Goal: Check status: Check status

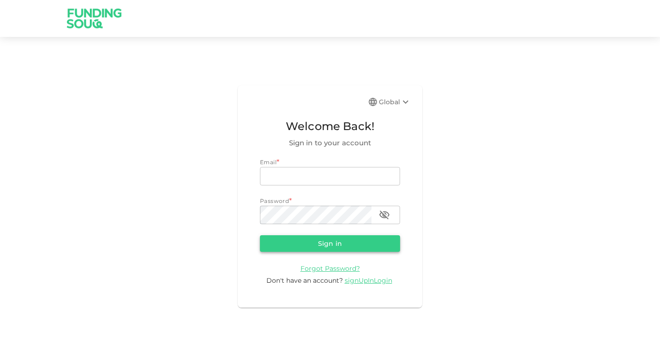
type input "[EMAIL_ADDRESS][DOMAIN_NAME]"
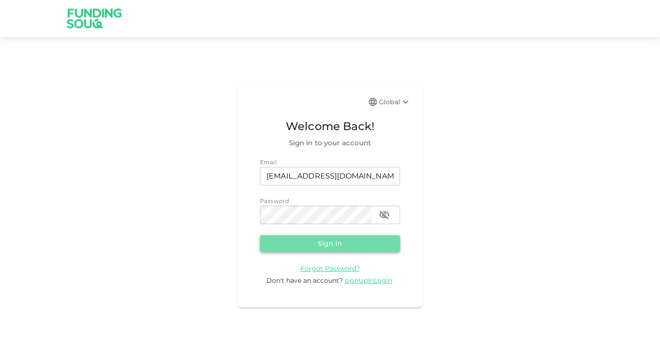
click at [327, 248] on button "Sign in" at bounding box center [330, 243] width 140 height 17
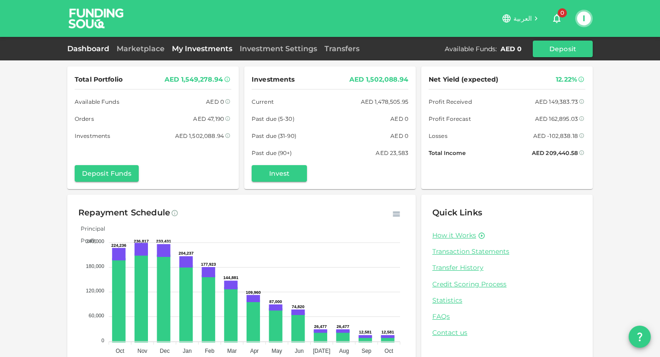
click at [217, 47] on link "My Investments" at bounding box center [202, 48] width 68 height 9
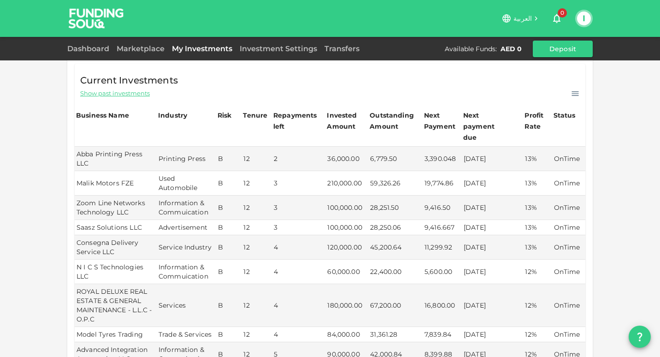
scroll to position [388, 0]
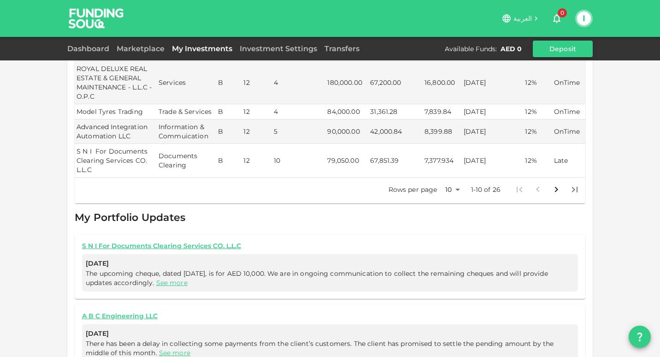
click at [48, 178] on div "My Orders Business Name Industry Amount Risk Rating Type Profit Rate ALFAZANCE …" at bounding box center [330, 41] width 660 height 859
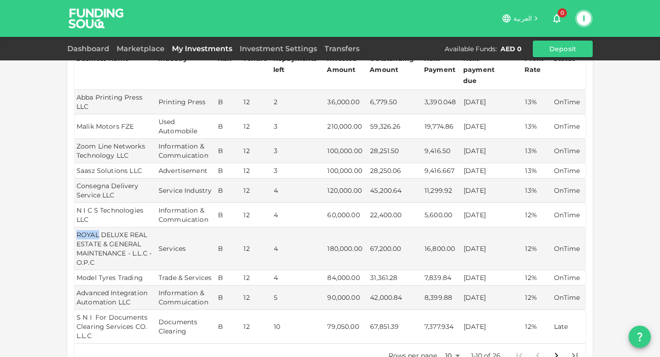
scroll to position [241, 0]
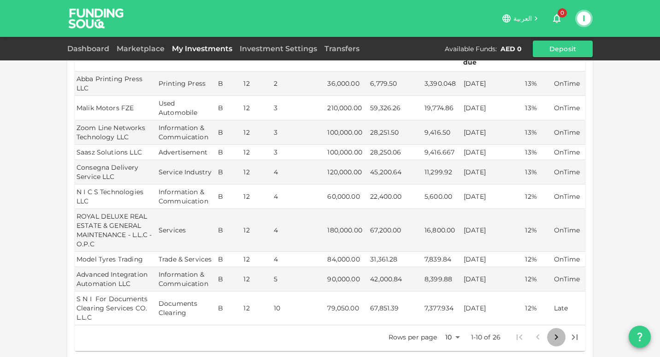
click at [552, 331] on icon "Go to next page" at bounding box center [555, 336] width 11 height 11
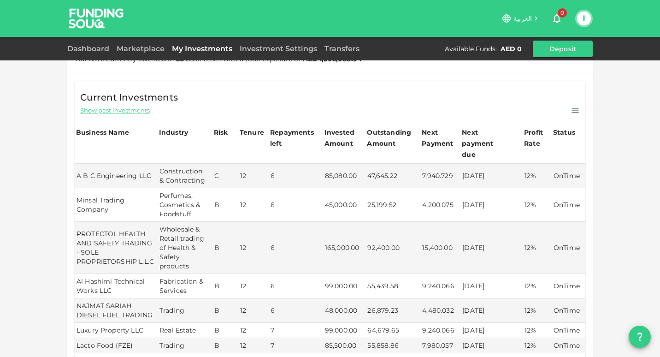
scroll to position [167, 0]
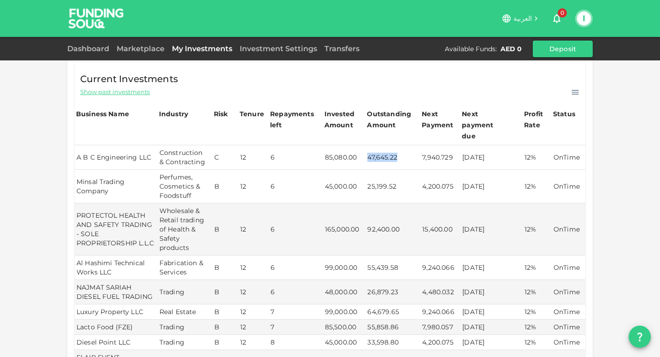
click at [396, 147] on td "47,645.22" at bounding box center [392, 157] width 55 height 24
drag, startPoint x: 396, startPoint y: 147, endPoint x: 366, endPoint y: 148, distance: 29.5
click at [366, 148] on td "47,645.22" at bounding box center [392, 157] width 55 height 24
copy td "47,645.22"
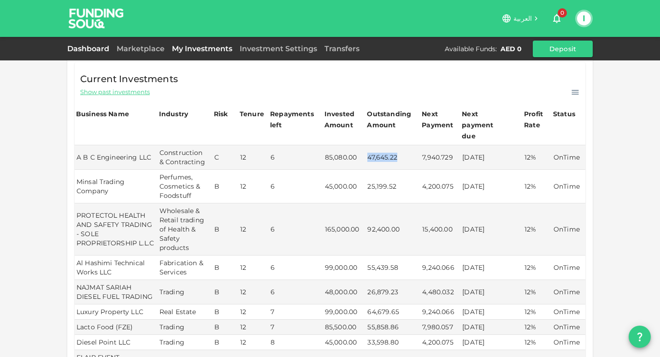
click at [94, 46] on link "Dashboard" at bounding box center [90, 48] width 46 height 9
